Goal: Task Accomplishment & Management: Use online tool/utility

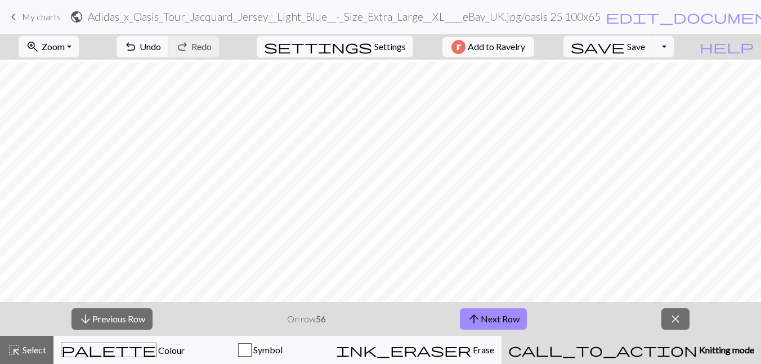
scroll to position [106, 742]
click at [133, 316] on button "arrow_downward Previous Row" at bounding box center [111, 318] width 81 height 21
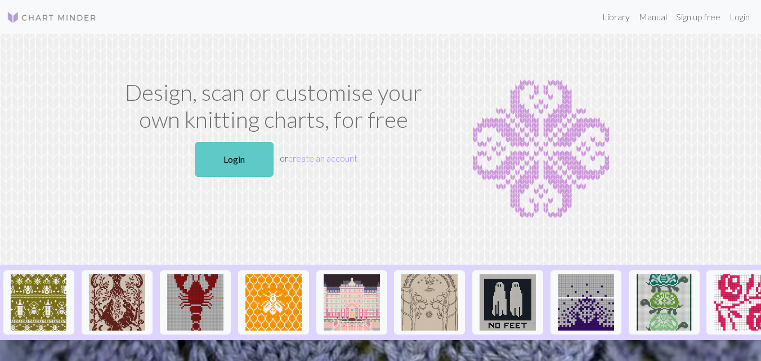
click at [241, 162] on link "Login" at bounding box center [234, 159] width 79 height 35
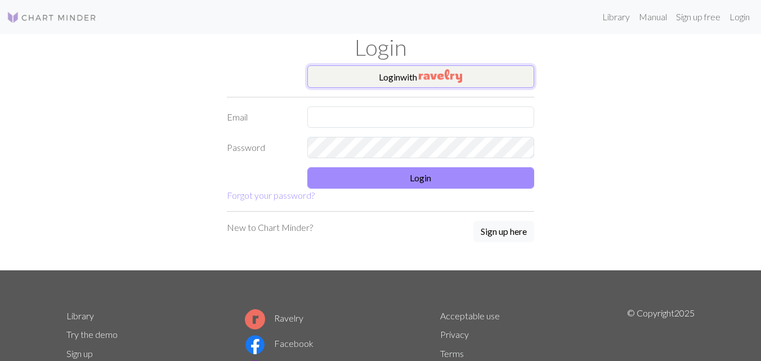
click at [418, 86] on button "Login with" at bounding box center [420, 76] width 227 height 23
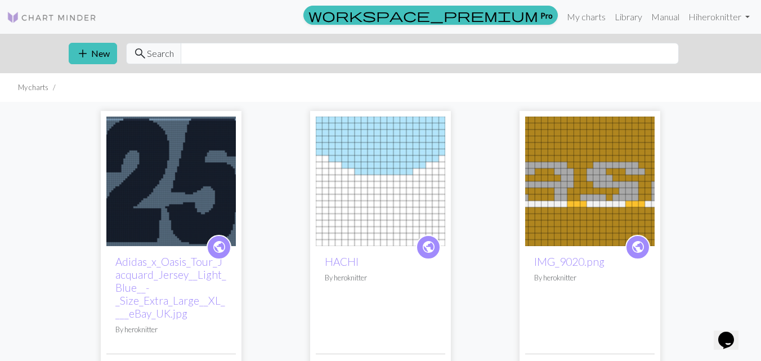
click at [196, 188] on img at bounding box center [170, 180] width 129 height 129
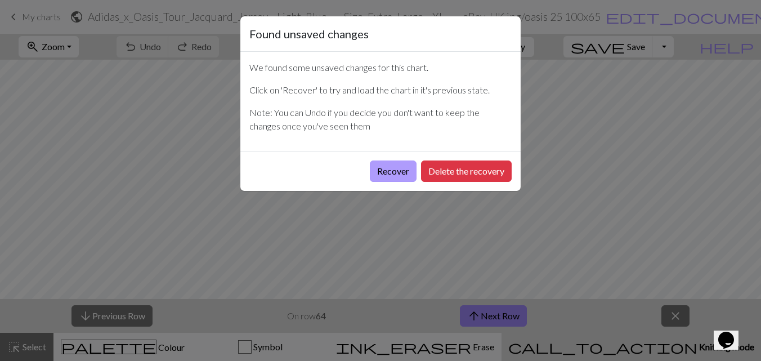
click at [397, 172] on button "Recover" at bounding box center [393, 170] width 47 height 21
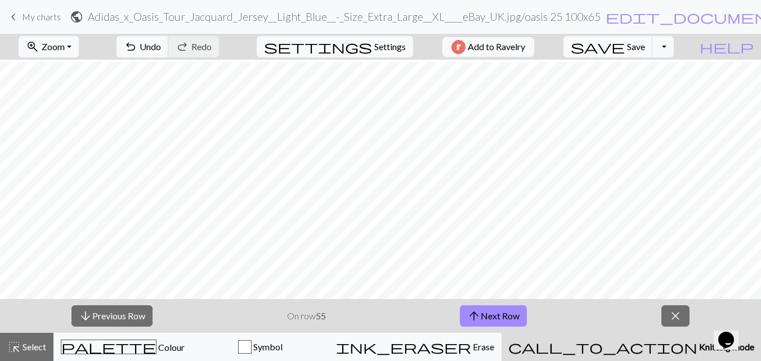
scroll to position [94, 0]
click at [374, 51] on span "Settings" at bounding box center [390, 47] width 32 height 14
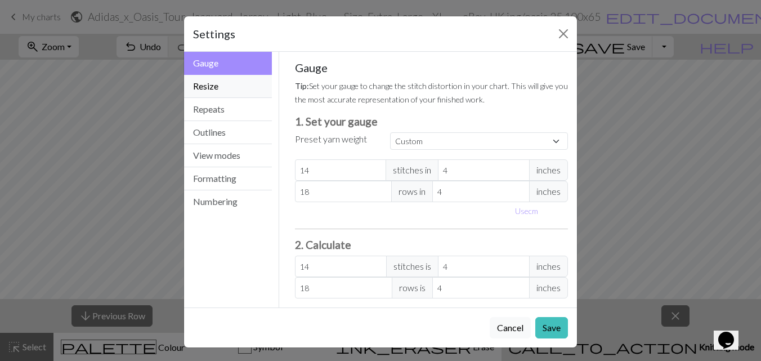
click at [241, 86] on button "Resize" at bounding box center [228, 86] width 88 height 23
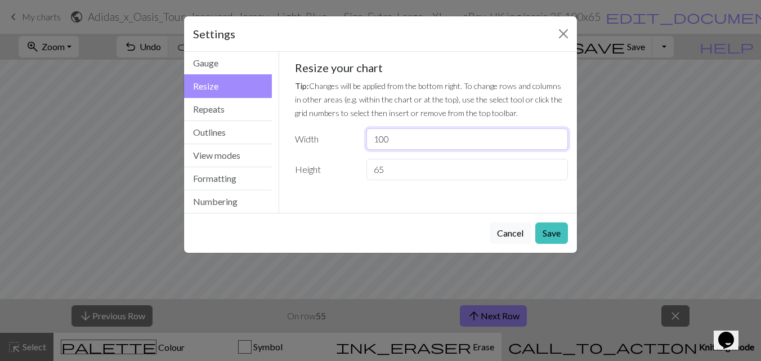
click at [433, 138] on input "100" at bounding box center [466, 138] width 201 height 21
type input "103"
click at [571, 34] on button "Close" at bounding box center [563, 34] width 18 height 18
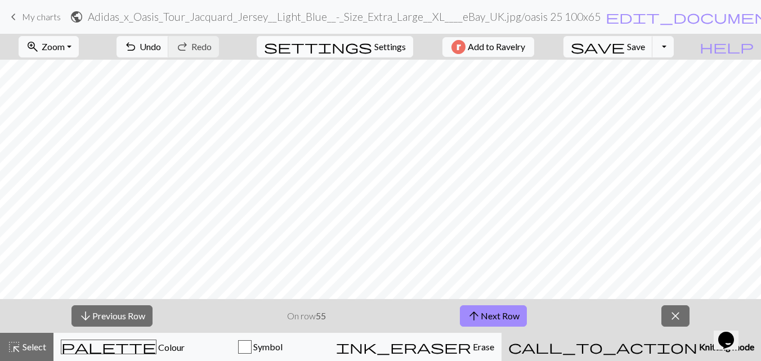
click at [392, 46] on span "Settings" at bounding box center [390, 47] width 32 height 14
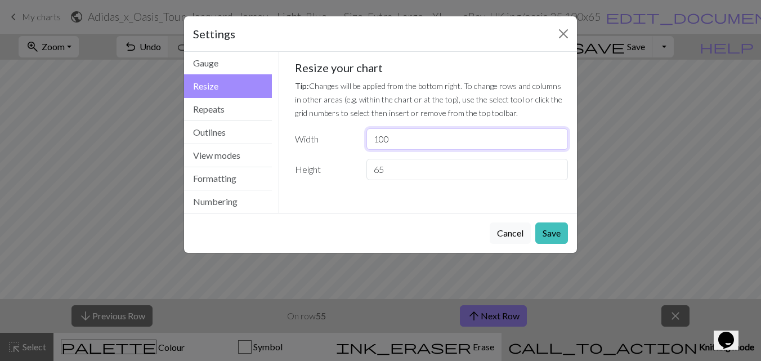
click at [408, 140] on input "100" at bounding box center [466, 138] width 201 height 21
type input "103"
click at [555, 227] on button "Save" at bounding box center [551, 232] width 33 height 21
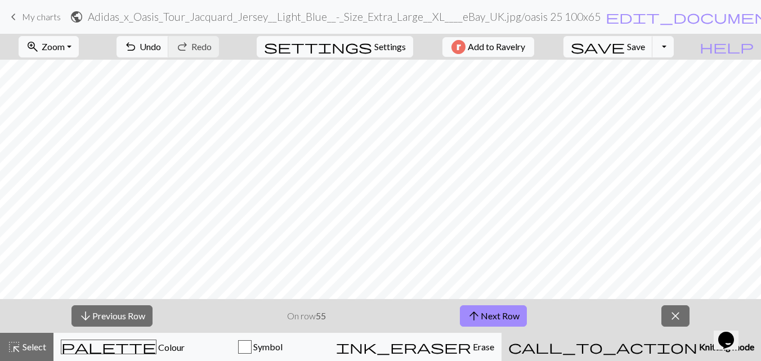
scroll to position [94, 787]
click at [390, 40] on span "Settings" at bounding box center [390, 47] width 32 height 14
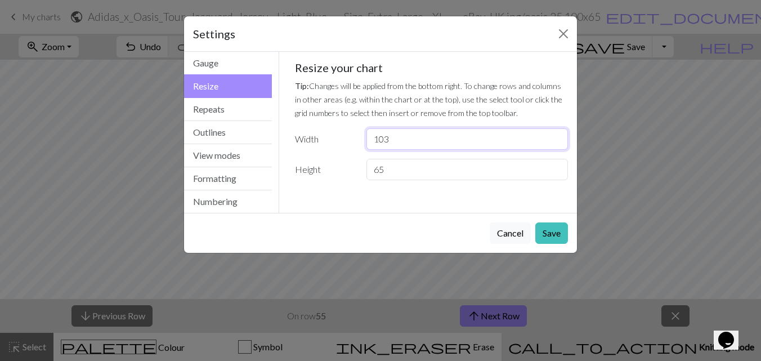
click at [403, 141] on input "103" at bounding box center [466, 138] width 201 height 21
type input "100"
click at [562, 227] on button "Save" at bounding box center [551, 232] width 33 height 21
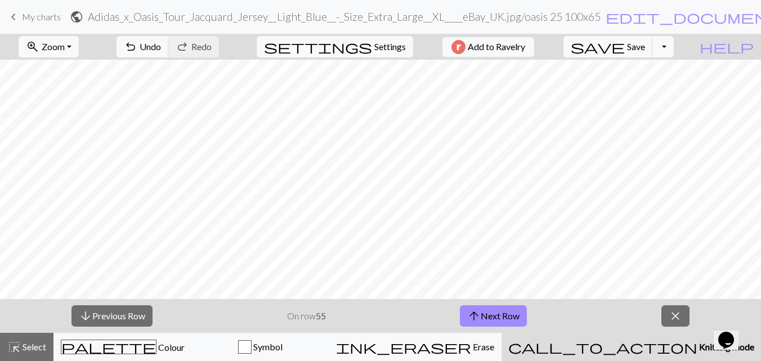
scroll to position [94, 0]
click at [380, 41] on span "Settings" at bounding box center [390, 47] width 32 height 14
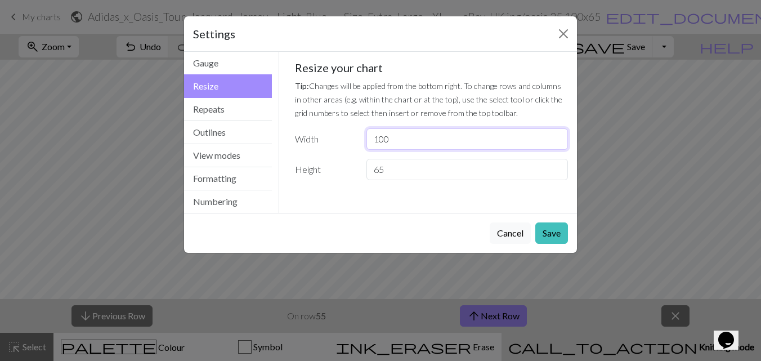
click at [445, 133] on input "100" at bounding box center [466, 138] width 201 height 21
type input "103"
click at [563, 240] on button "Save" at bounding box center [551, 232] width 33 height 21
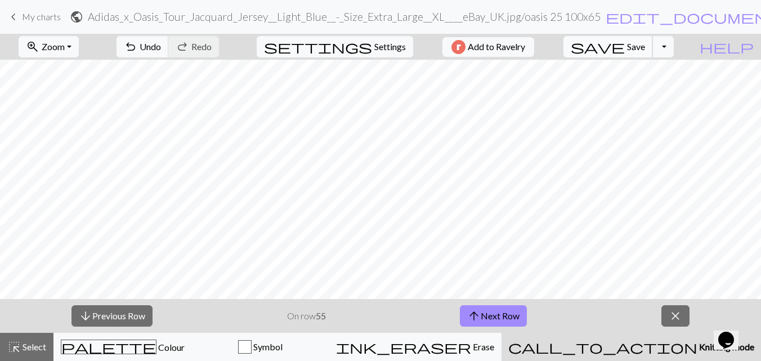
click at [645, 46] on span "Save" at bounding box center [636, 46] width 18 height 11
click at [138, 315] on button "arrow_downward Previous Row" at bounding box center [111, 315] width 81 height 21
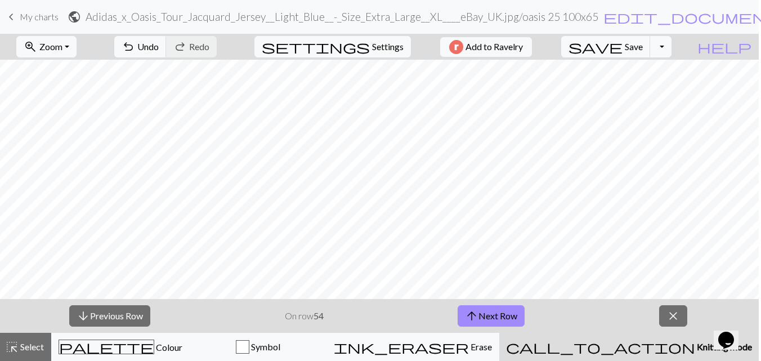
scroll to position [0, 0]
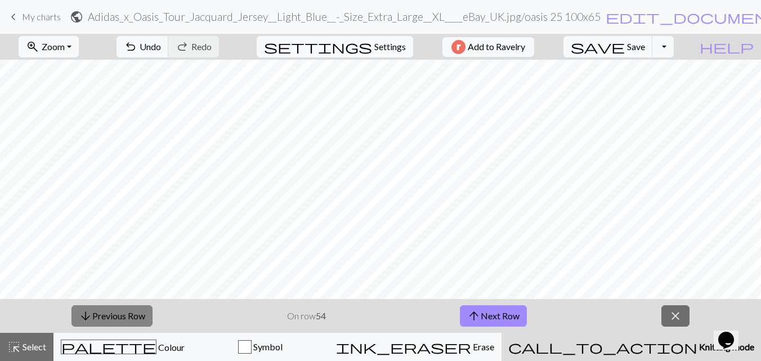
click at [122, 324] on button "arrow_downward Previous Row" at bounding box center [111, 315] width 81 height 21
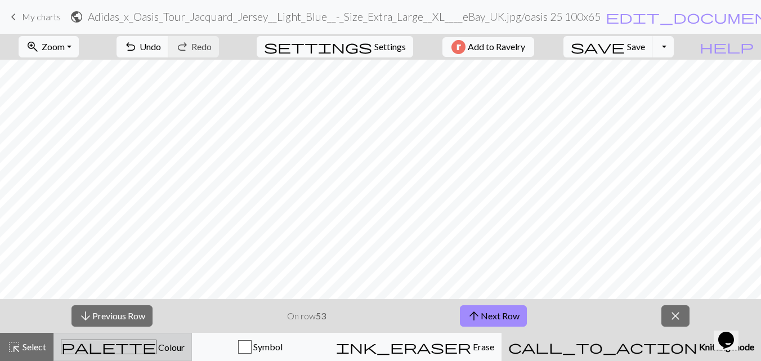
click at [138, 340] on div "palette Colour Colour" at bounding box center [123, 346] width 124 height 15
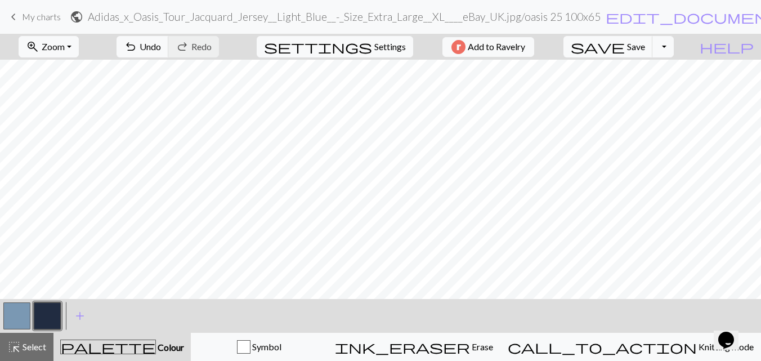
click at [44, 321] on button "button" at bounding box center [47, 315] width 27 height 27
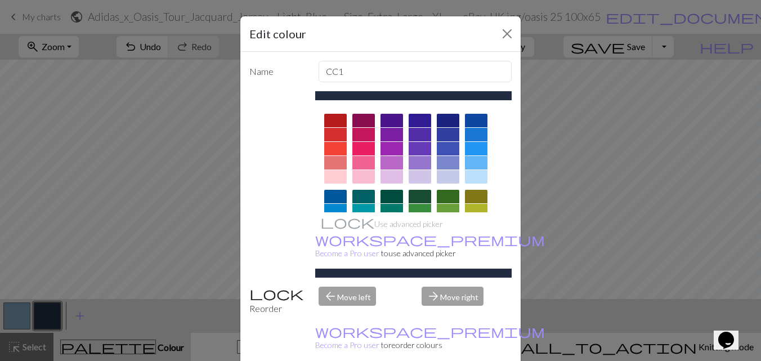
click at [370, 134] on div at bounding box center [363, 135] width 23 height 14
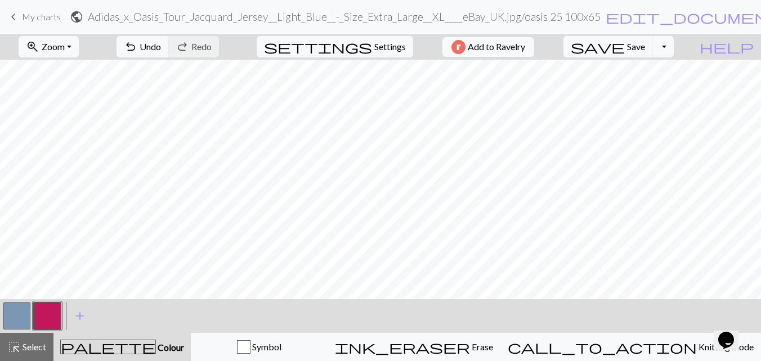
scroll to position [124, 537]
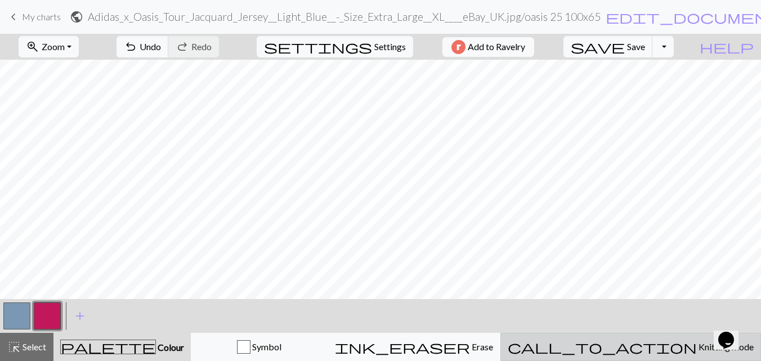
click at [646, 348] on span "call_to_action" at bounding box center [602, 347] width 189 height 16
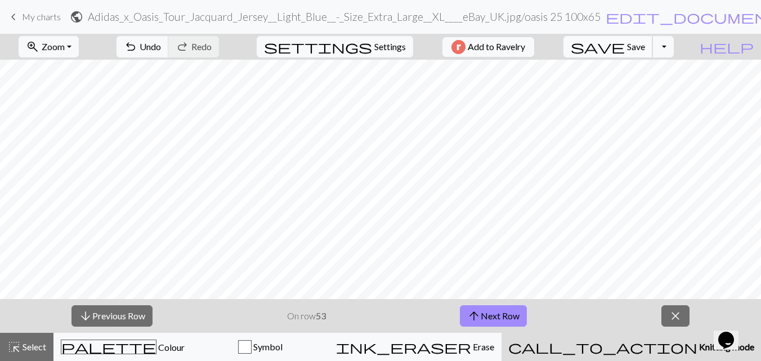
click at [645, 47] on span "Save" at bounding box center [636, 46] width 18 height 11
click at [92, 313] on button "arrow_downward Previous Row" at bounding box center [111, 315] width 81 height 21
click at [645, 44] on span "Save" at bounding box center [636, 46] width 18 height 11
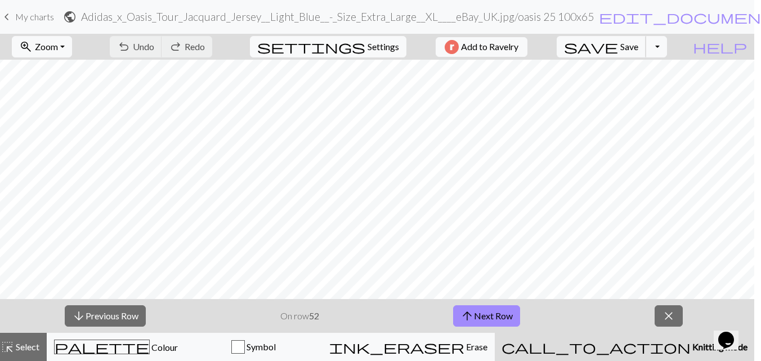
scroll to position [0, 2]
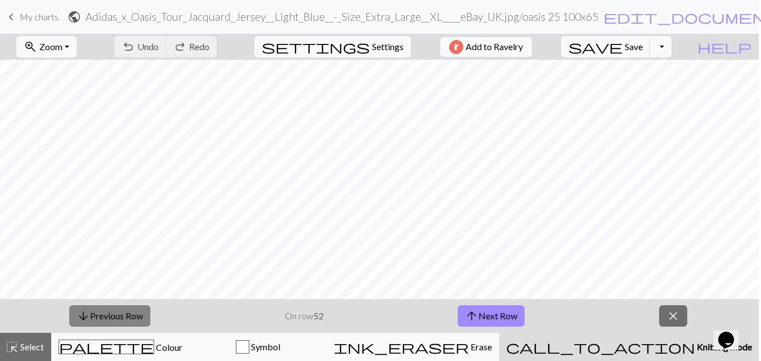
click at [128, 322] on button "arrow_downward Previous Row" at bounding box center [109, 315] width 81 height 21
click at [630, 50] on button "save Save Save" at bounding box center [605, 46] width 89 height 21
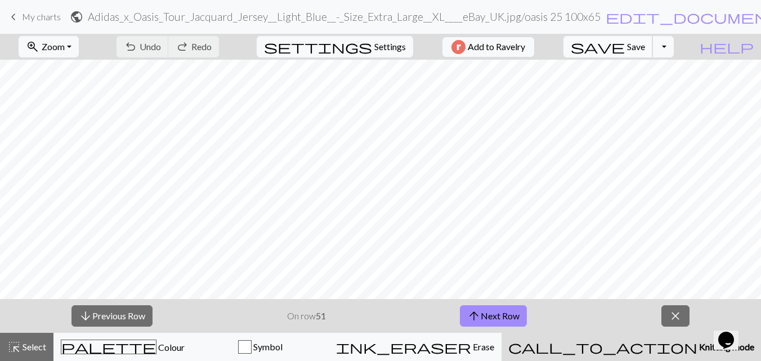
click at [645, 43] on span "Save" at bounding box center [636, 46] width 18 height 11
